Goal: Submit feedback/report problem

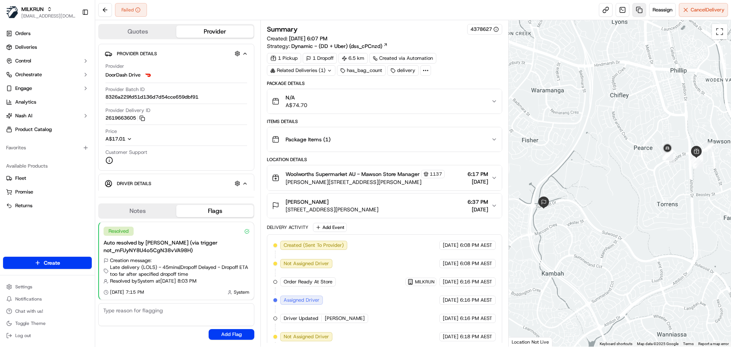
click at [637, 9] on link at bounding box center [639, 10] width 14 height 14
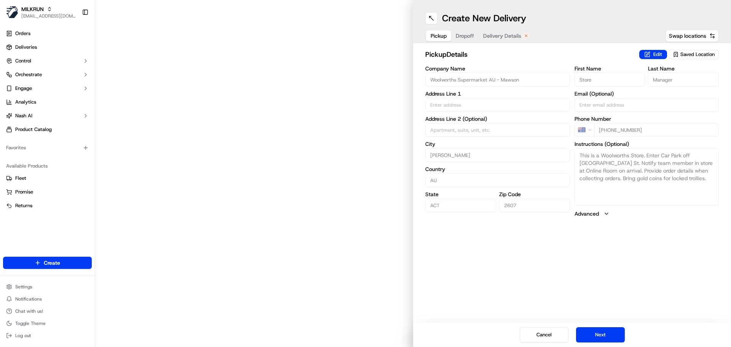
type input "[PERSON_NAME]"
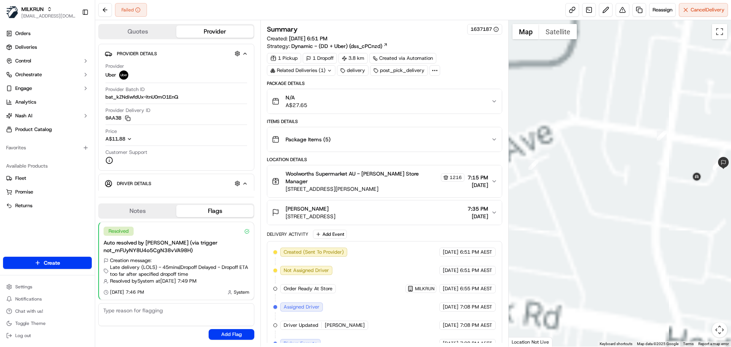
drag, startPoint x: 695, startPoint y: 192, endPoint x: 655, endPoint y: 193, distance: 40.0
click at [655, 193] on div at bounding box center [619, 183] width 223 height 326
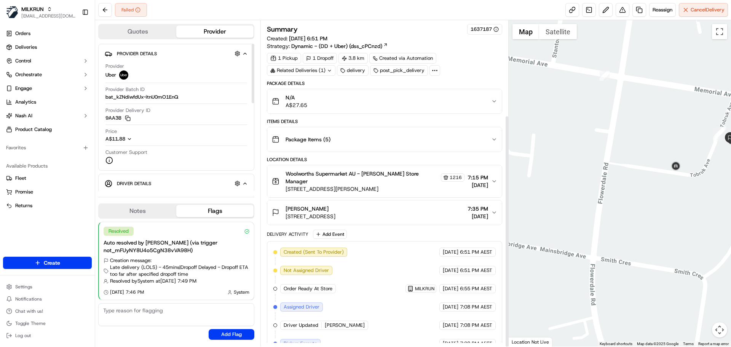
scroll to position [133, 0]
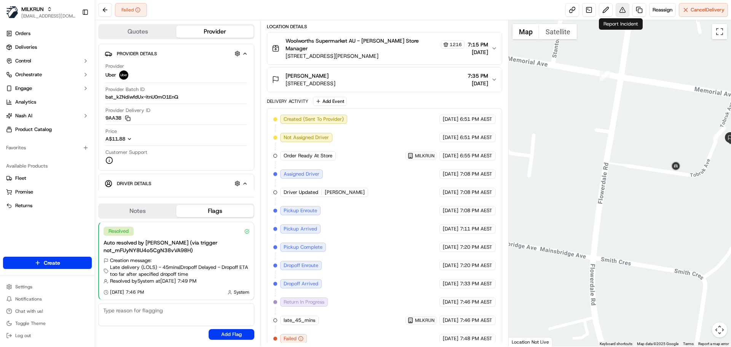
click at [621, 8] on button at bounding box center [622, 10] width 14 height 14
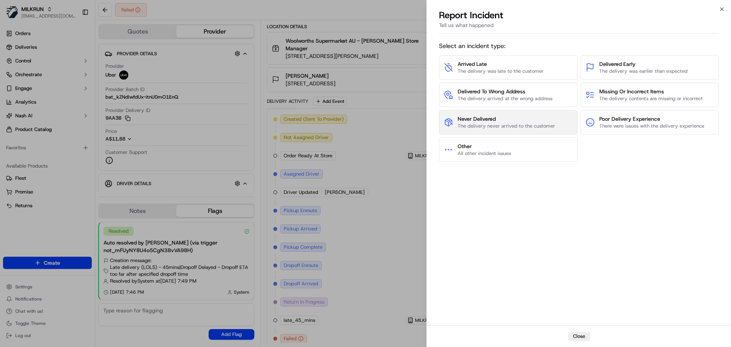
click at [494, 118] on span "Never Delivered" at bounding box center [505, 119] width 97 height 8
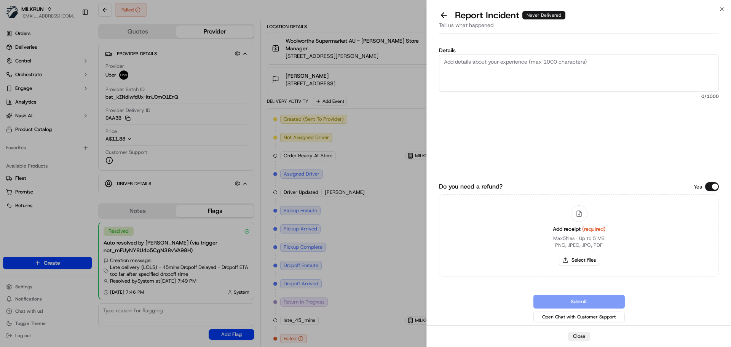
click at [489, 79] on textarea "Details" at bounding box center [579, 72] width 280 height 37
type textarea "order never delivered, failed PINCODE delivery"
click at [583, 261] on button "Select files" at bounding box center [579, 260] width 40 height 11
type input "C:\fakepath\Jo BA 1.jpg"
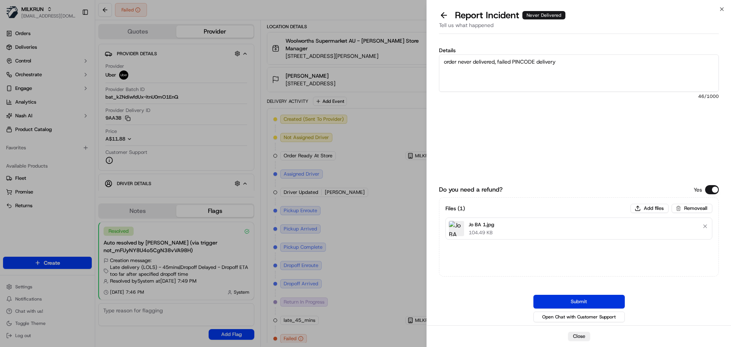
click at [594, 300] on button "Submit" at bounding box center [578, 302] width 91 height 14
